Goal: Find specific page/section: Find specific page/section

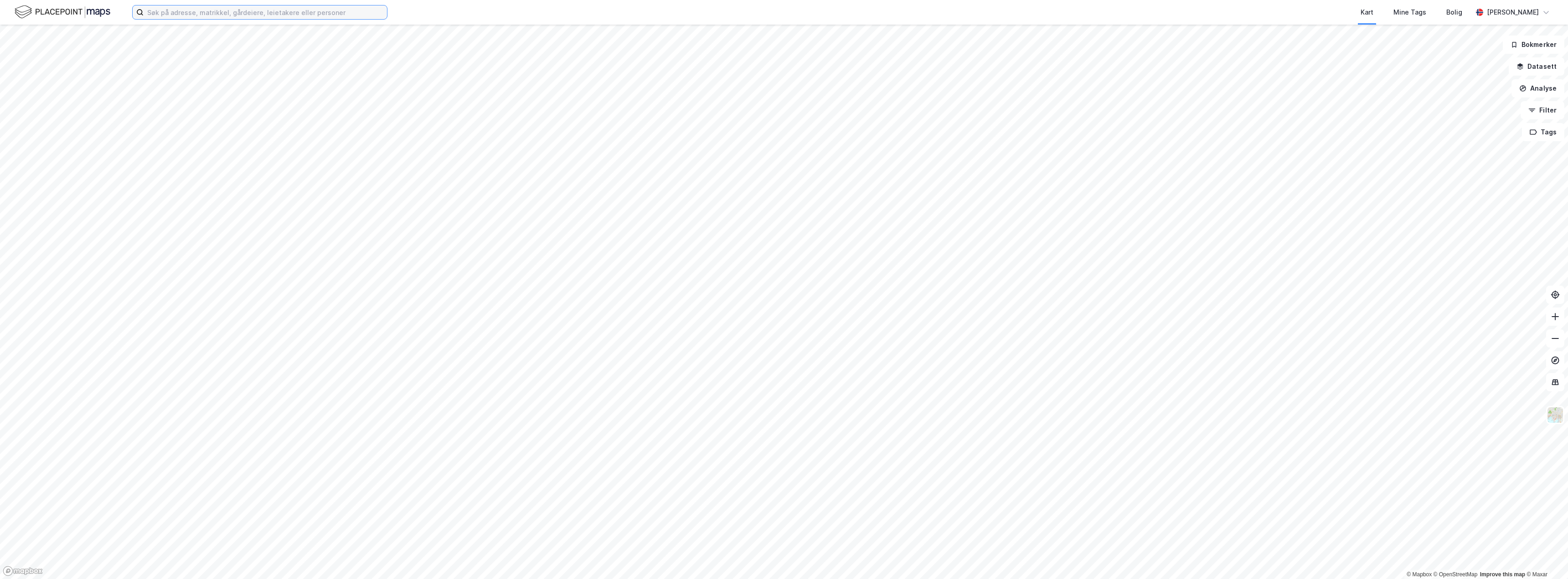
click at [276, 12] on input at bounding box center [265, 13] width 243 height 14
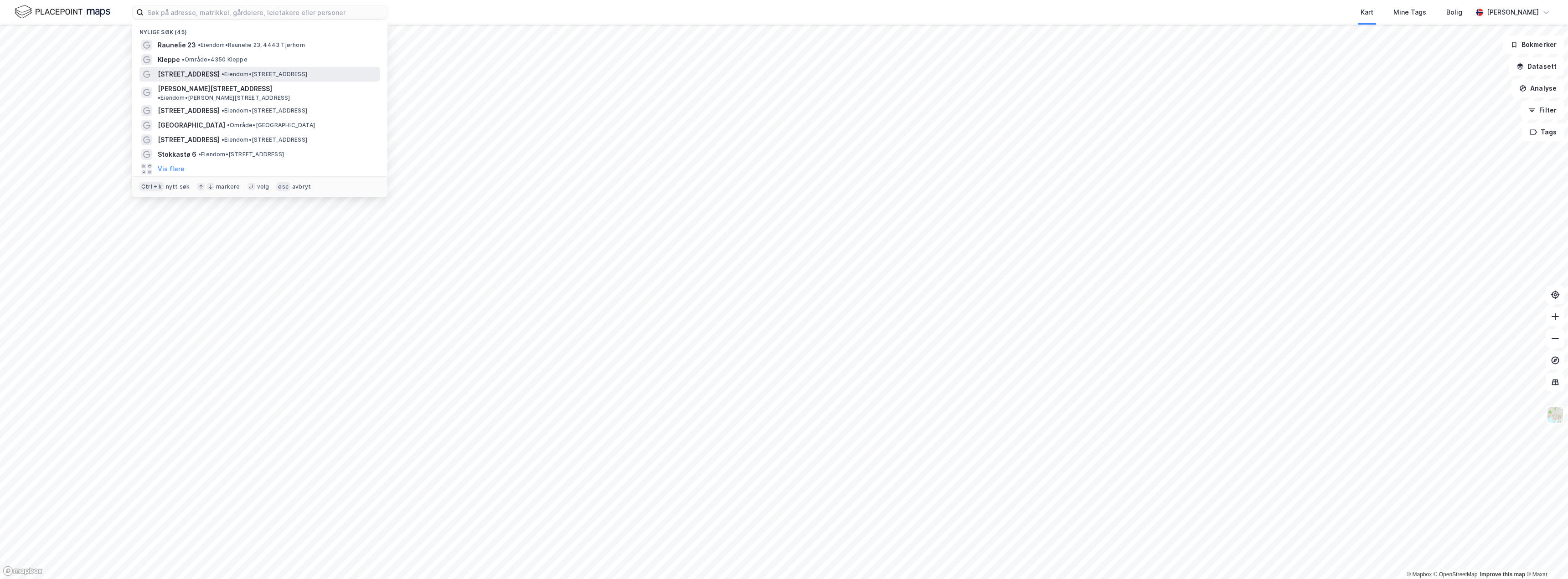
click at [222, 70] on span "• Eiendom • [STREET_ADDRESS]" at bounding box center [264, 74] width 86 height 8
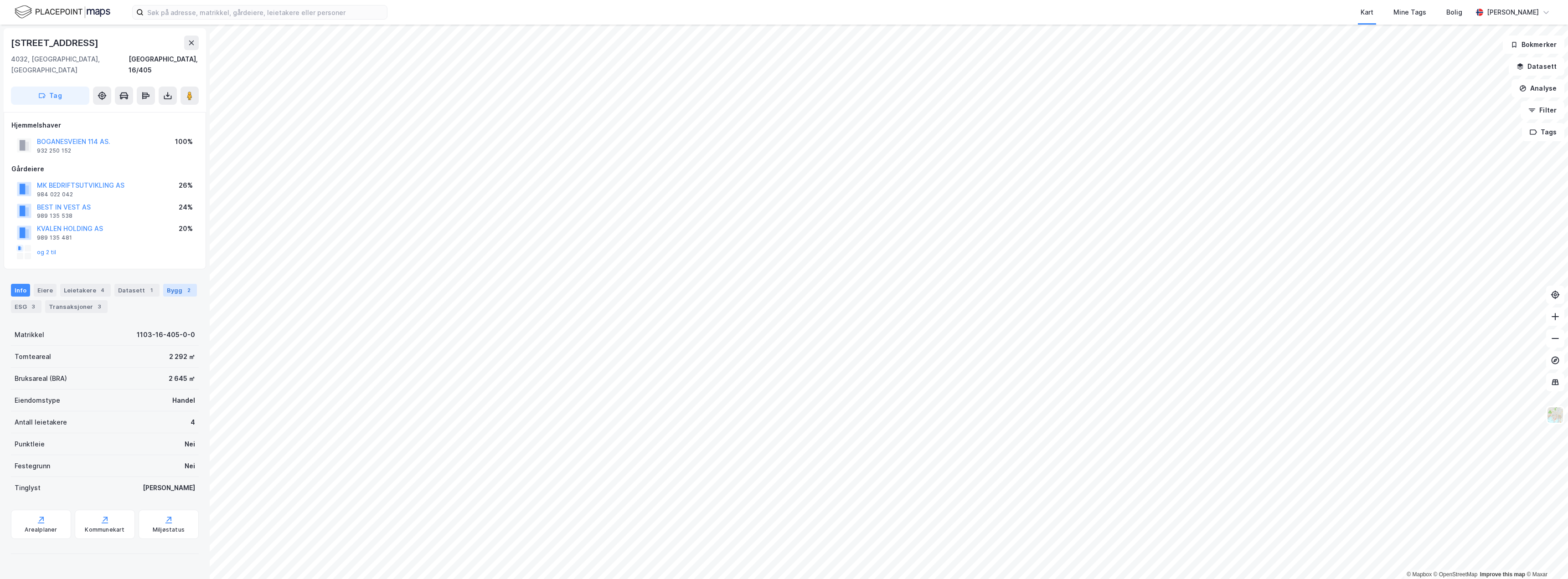
click at [174, 284] on div "Bygg 2" at bounding box center [180, 290] width 34 height 13
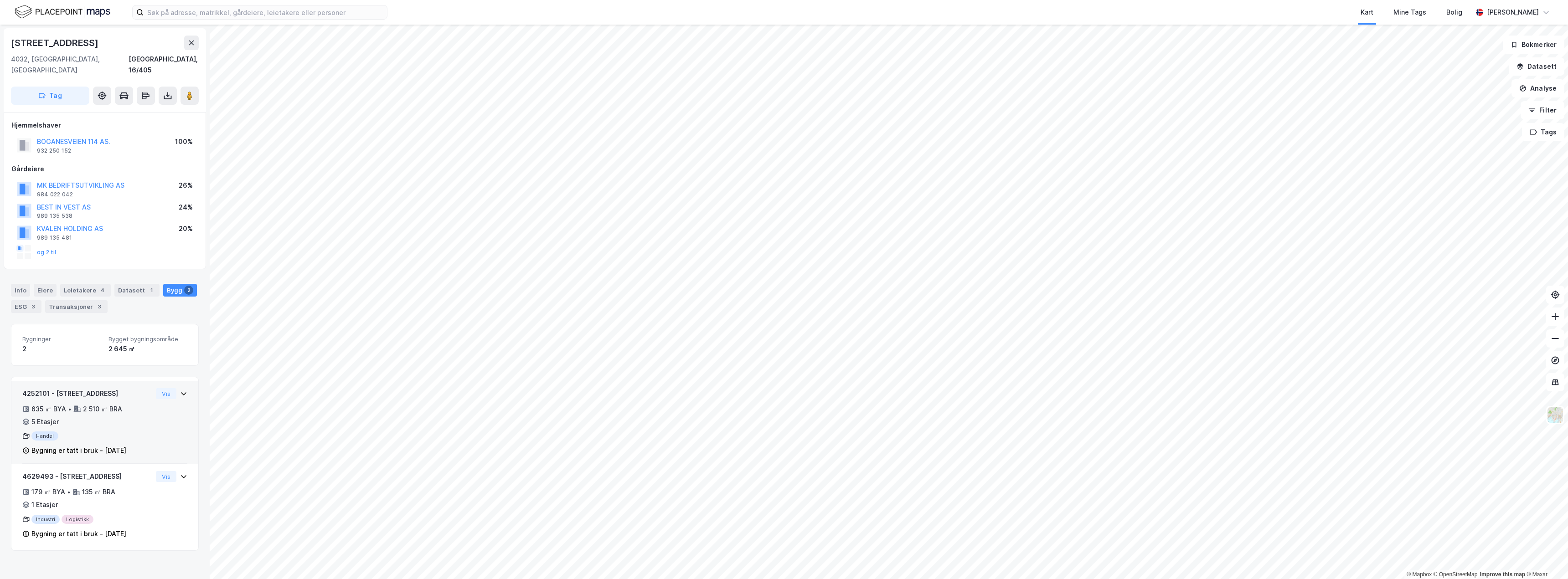
click at [117, 431] on div "Handel" at bounding box center [87, 436] width 130 height 9
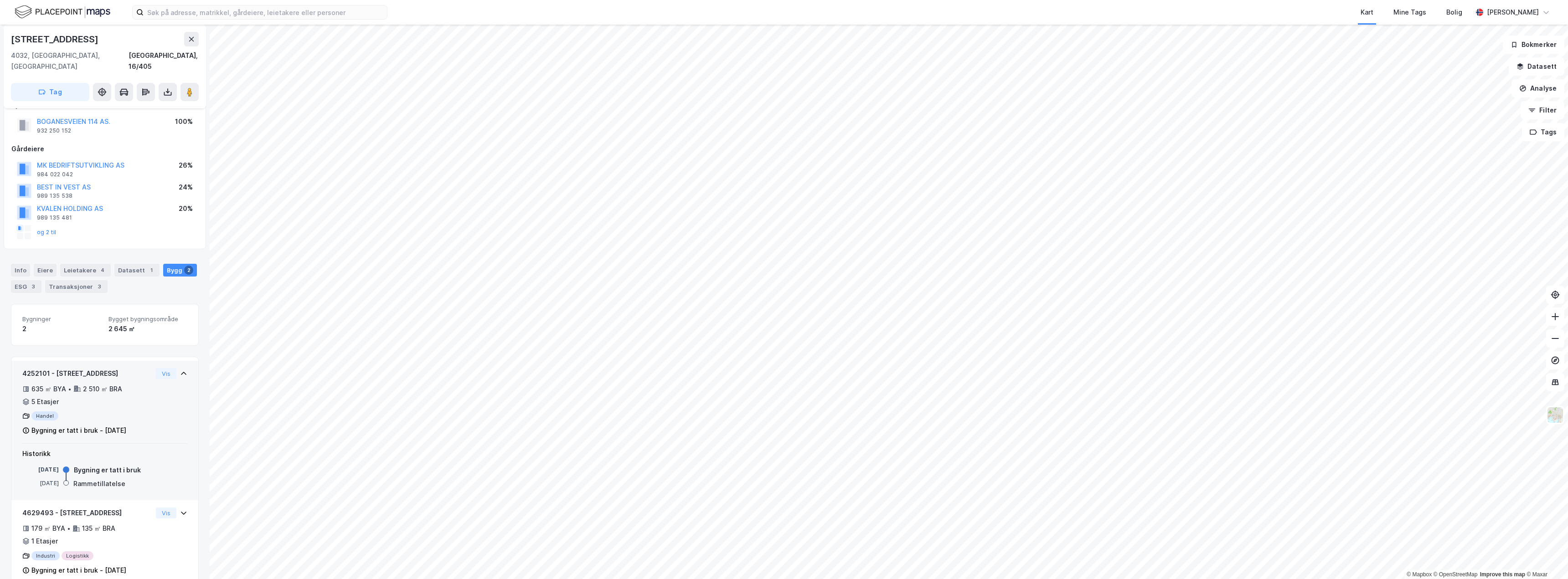
scroll to position [28, 0]
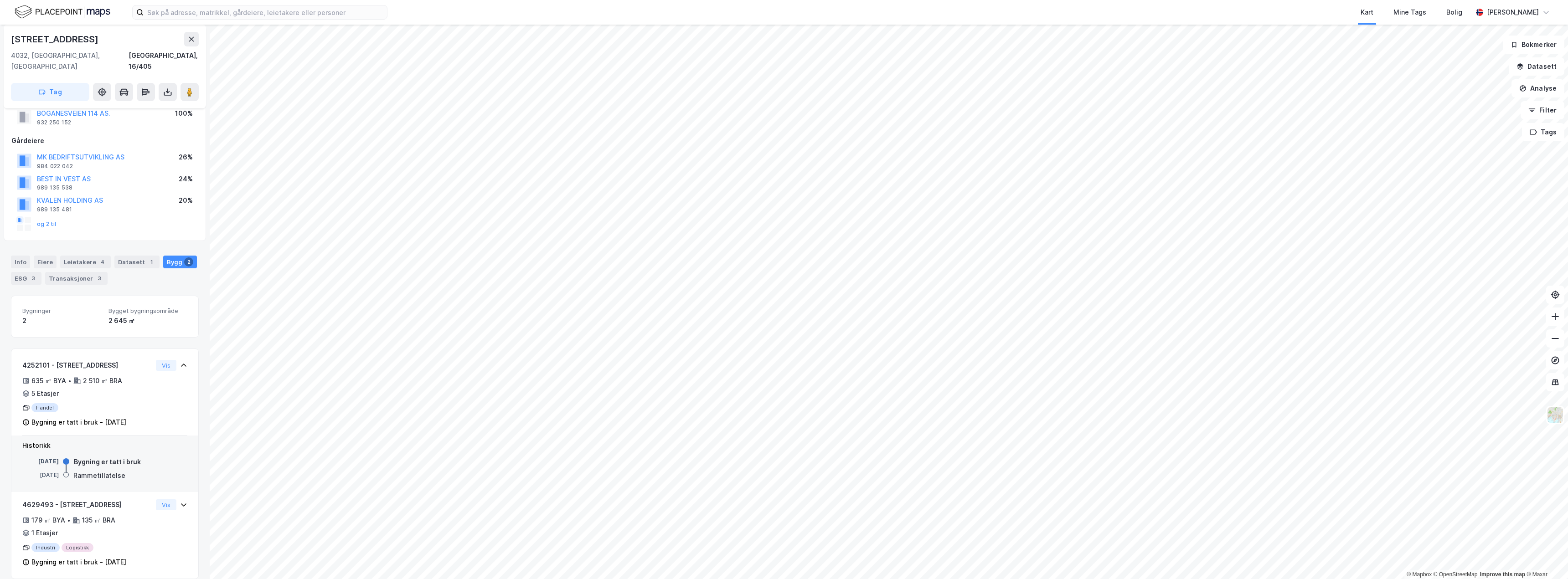
drag, startPoint x: 3, startPoint y: 330, endPoint x: 9, endPoint y: 329, distance: 6.1
click at [9, 329] on div "[STREET_ADDRESS] Tag Hjemmelshaver BOGANESVEIEN 114 AS. 932 250 152 100% Gårdei…" at bounding box center [104, 302] width 209 height 554
